Goal: Information Seeking & Learning: Learn about a topic

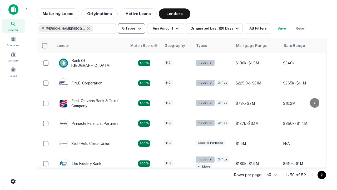
click at [131, 28] on button "8 Types" at bounding box center [131, 28] width 27 height 11
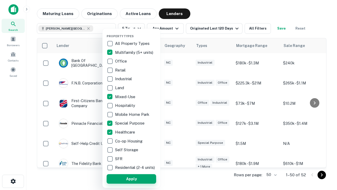
click at [131, 178] on button "Apply" at bounding box center [132, 178] width 50 height 9
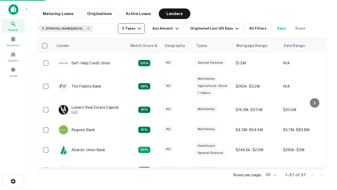
click at [131, 28] on button "5 Types" at bounding box center [131, 28] width 27 height 11
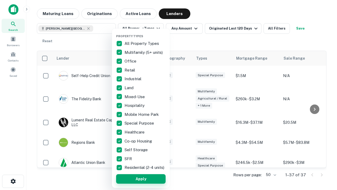
click at [141, 178] on button "Apply" at bounding box center [141, 178] width 50 height 9
